Goal: Check status: Check status

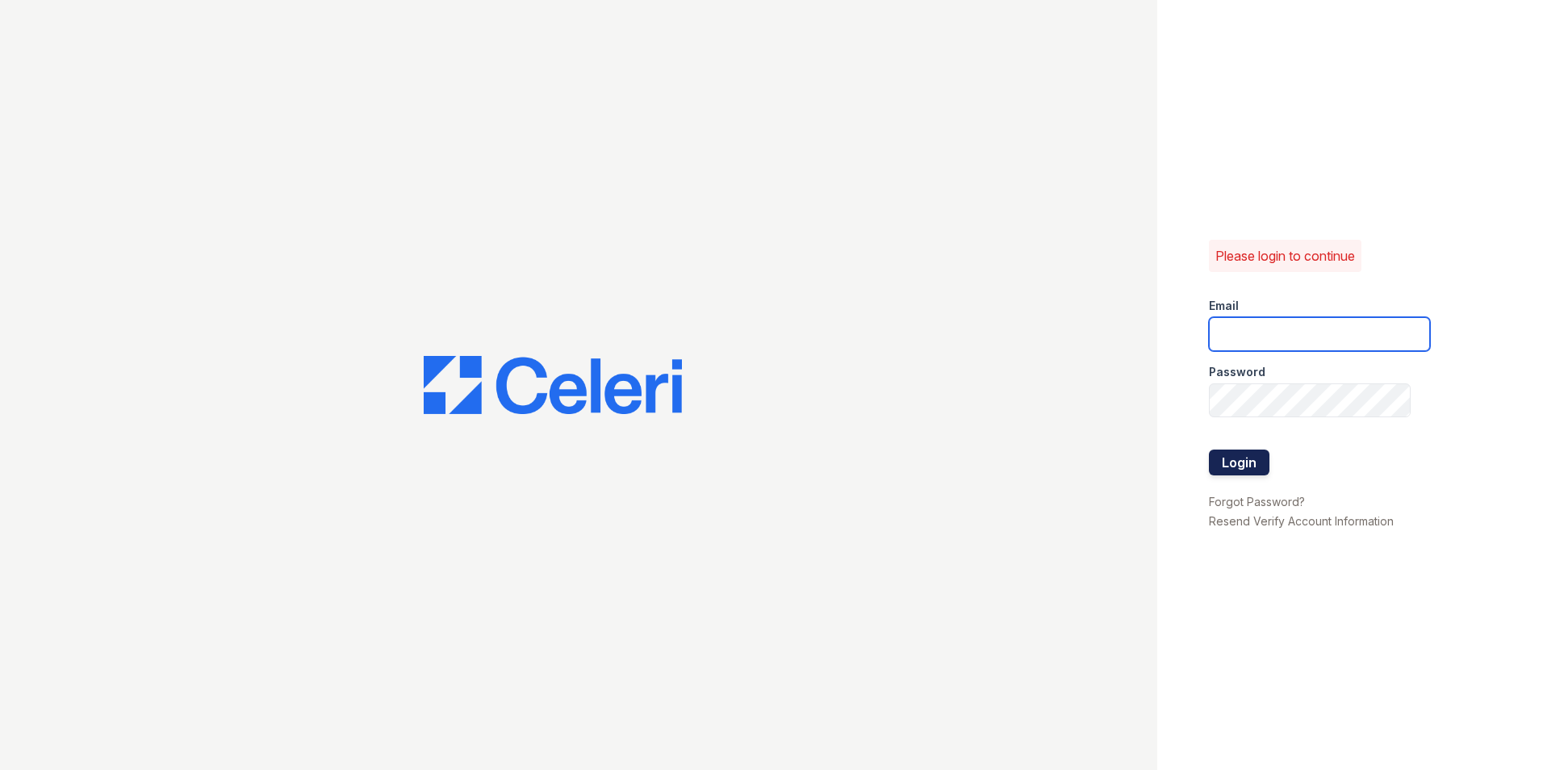
type input "vistas.am@cafmanagement.com"
click at [1231, 461] on button "Login" at bounding box center [1239, 462] width 61 height 26
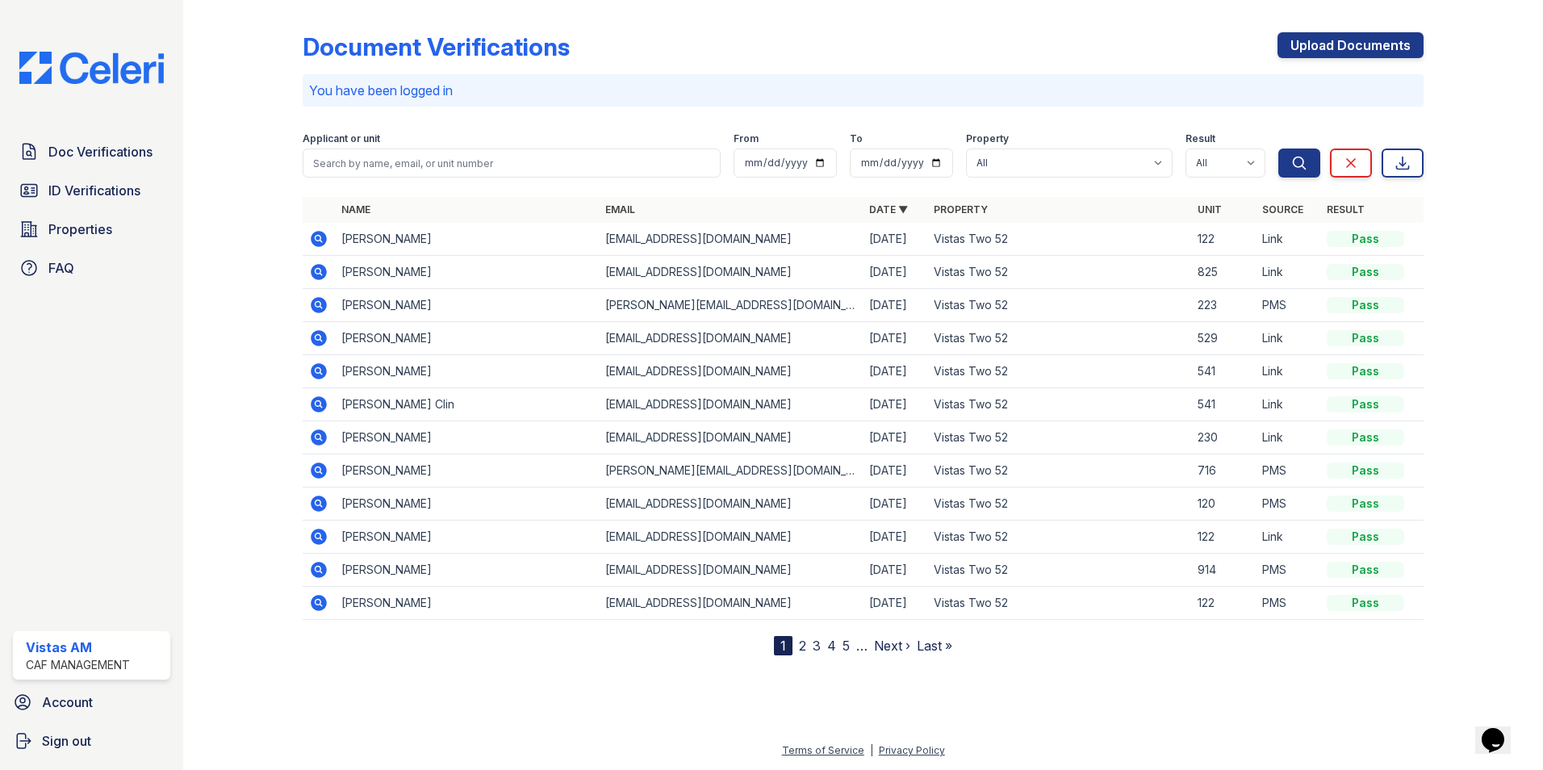
click at [324, 309] on icon at bounding box center [319, 305] width 16 height 16
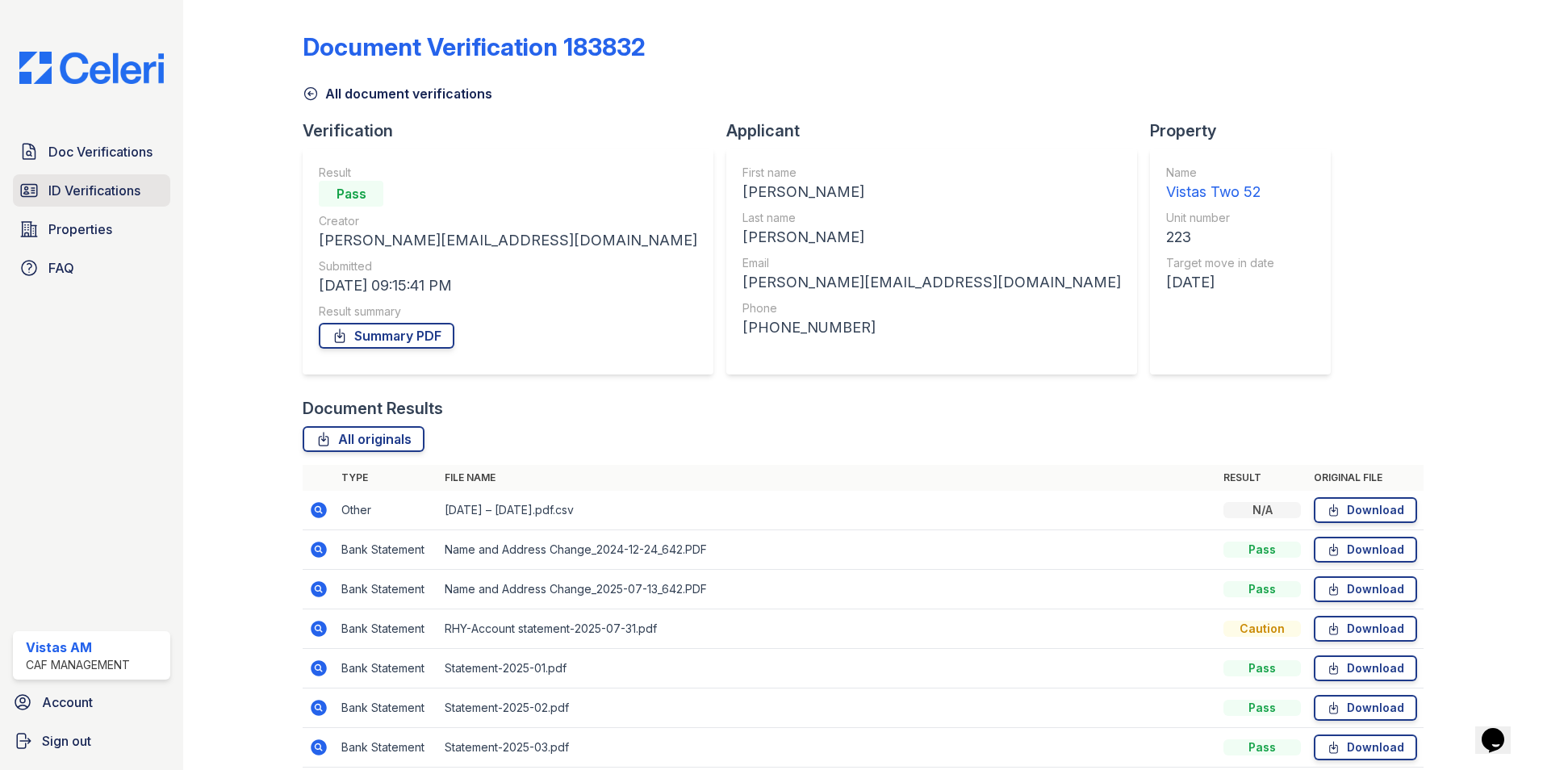
click at [52, 196] on span "ID Verifications" at bounding box center [94, 190] width 92 height 19
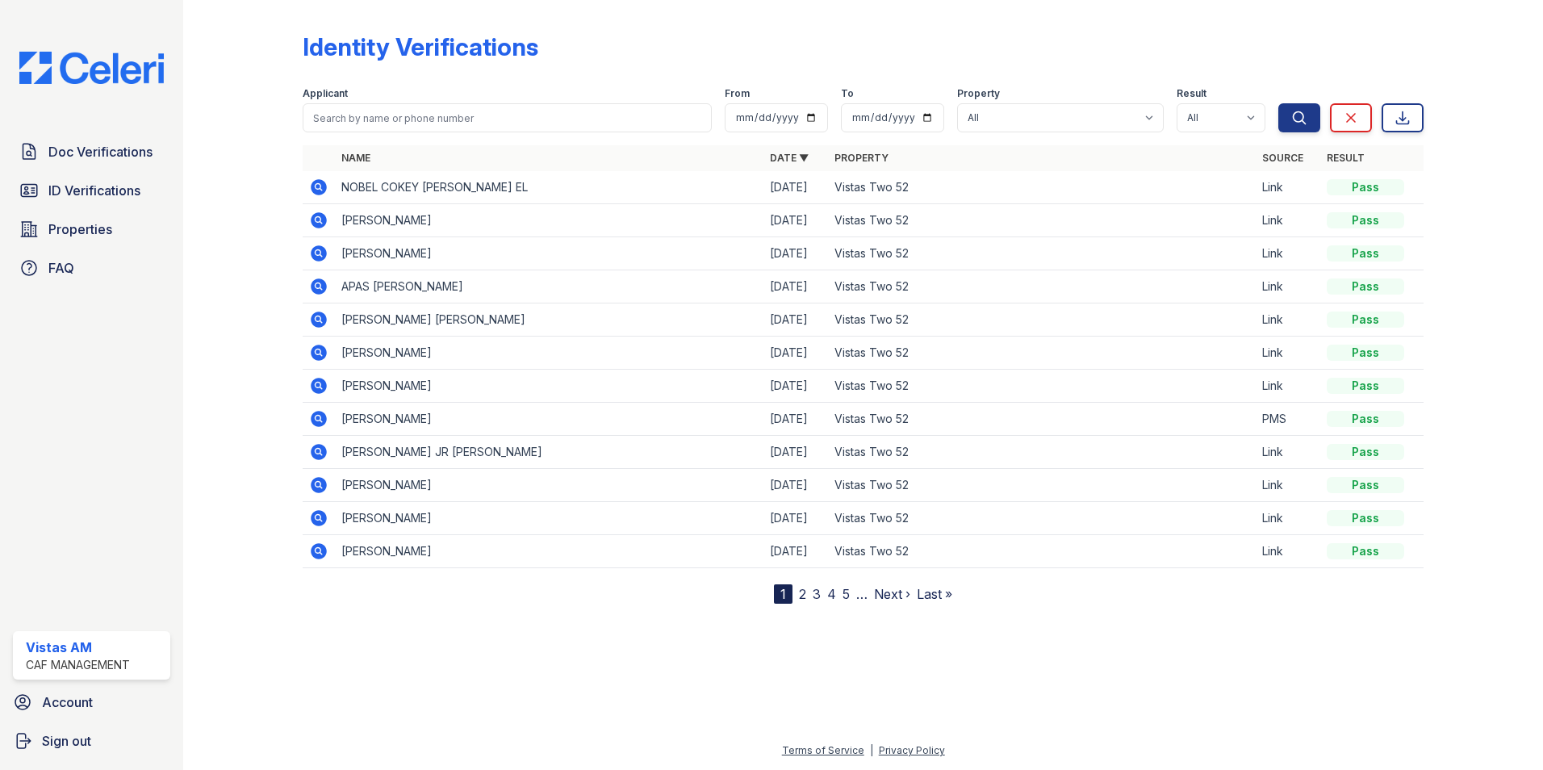
click at [319, 415] on icon at bounding box center [318, 418] width 19 height 19
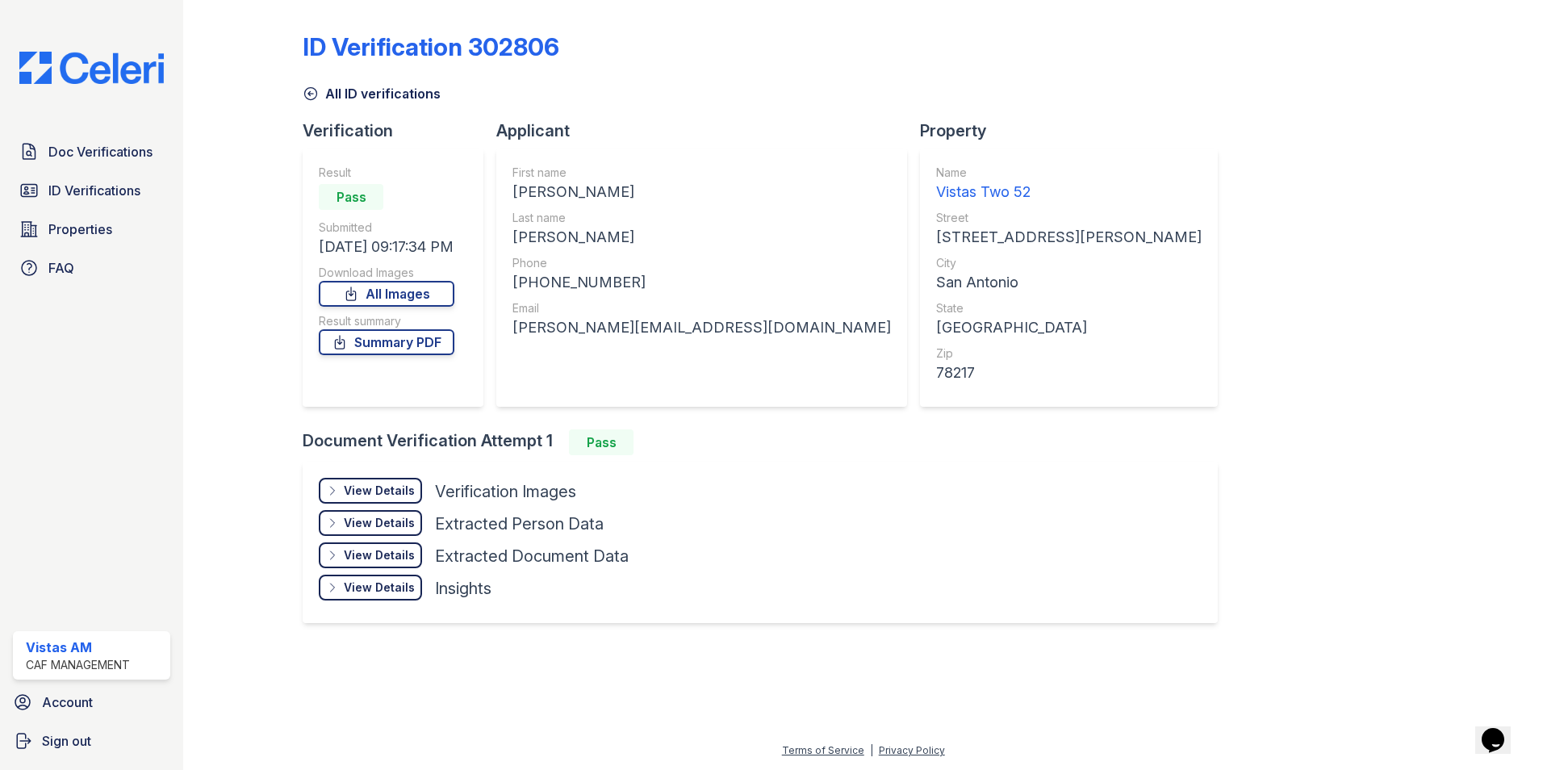
click at [385, 482] on div "View Details" at bounding box center [379, 490] width 71 height 16
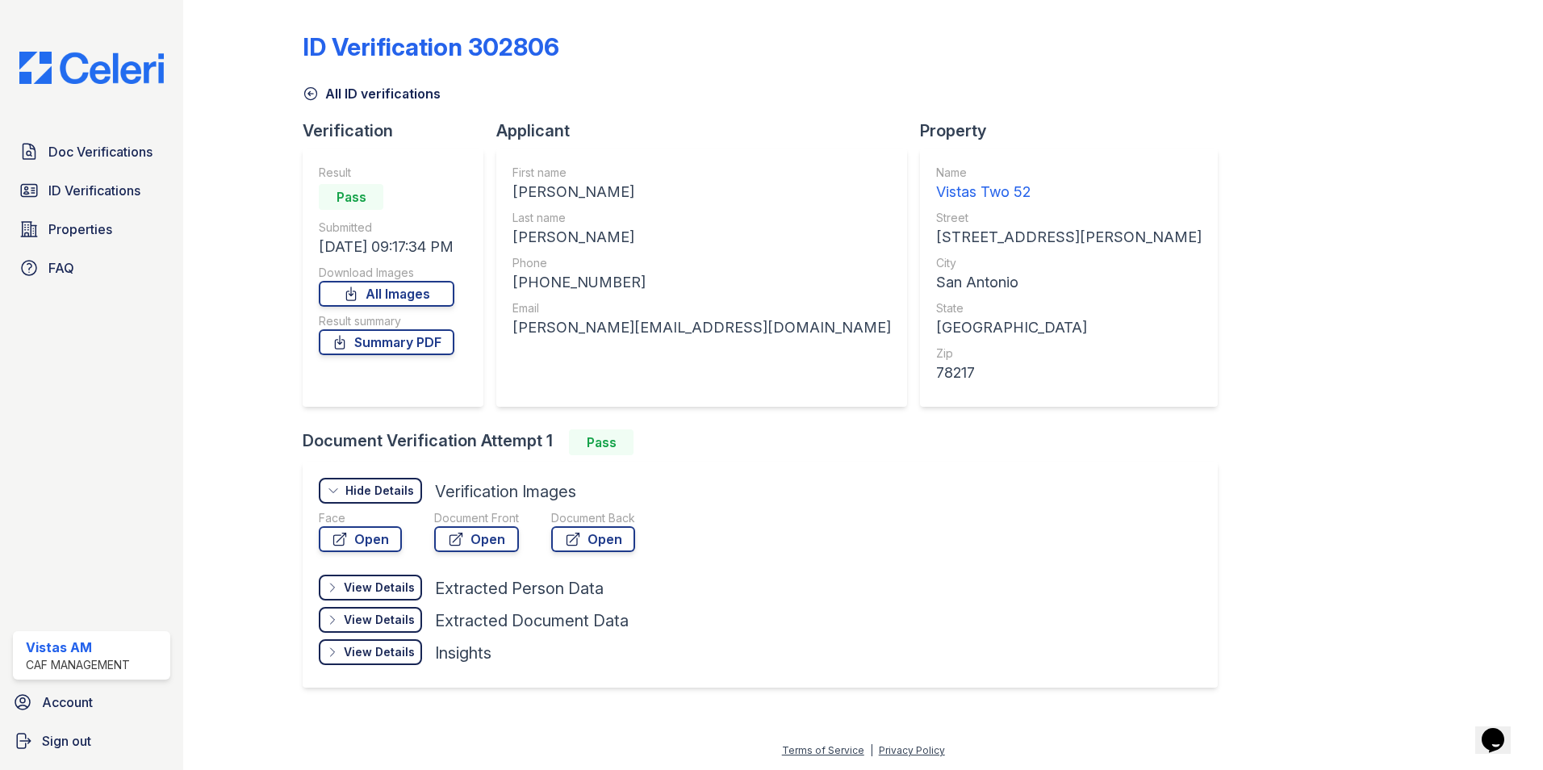
click at [466, 562] on div at bounding box center [493, 566] width 349 height 16
click at [477, 538] on link "Open" at bounding box center [476, 539] width 85 height 26
click at [1088, 127] on div "ID Verification 302806 All ID verifications Verification Result Pass Submitted …" at bounding box center [863, 357] width 1121 height 703
click at [98, 180] on link "ID Verifications" at bounding box center [91, 190] width 157 height 32
